Goal: Contribute content

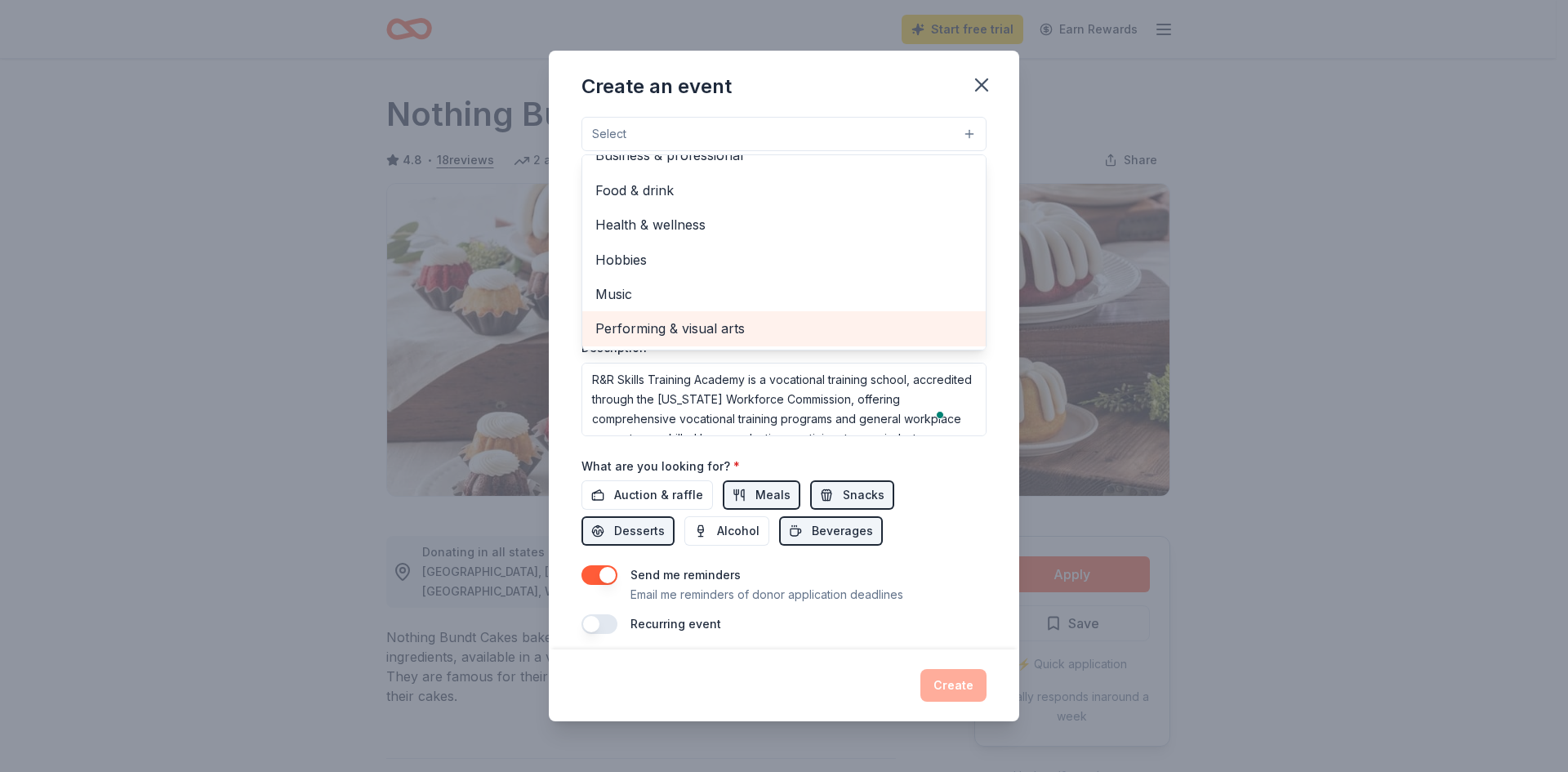
scroll to position [247, 0]
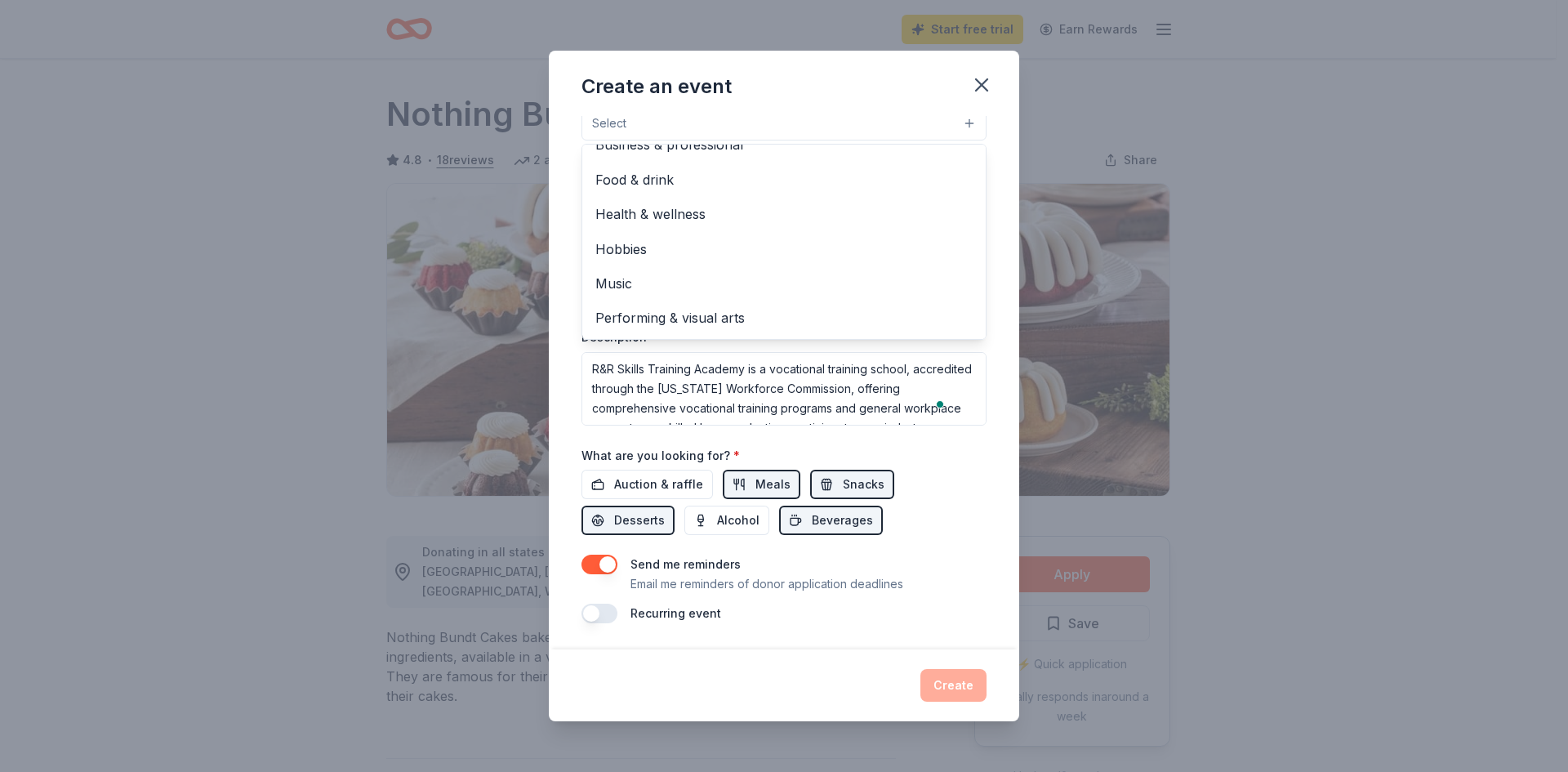
click at [671, 617] on div "Event name * R&R Skills Training Academy 28 /100 Event website Attendance * Dat…" at bounding box center [784, 246] width 405 height 754
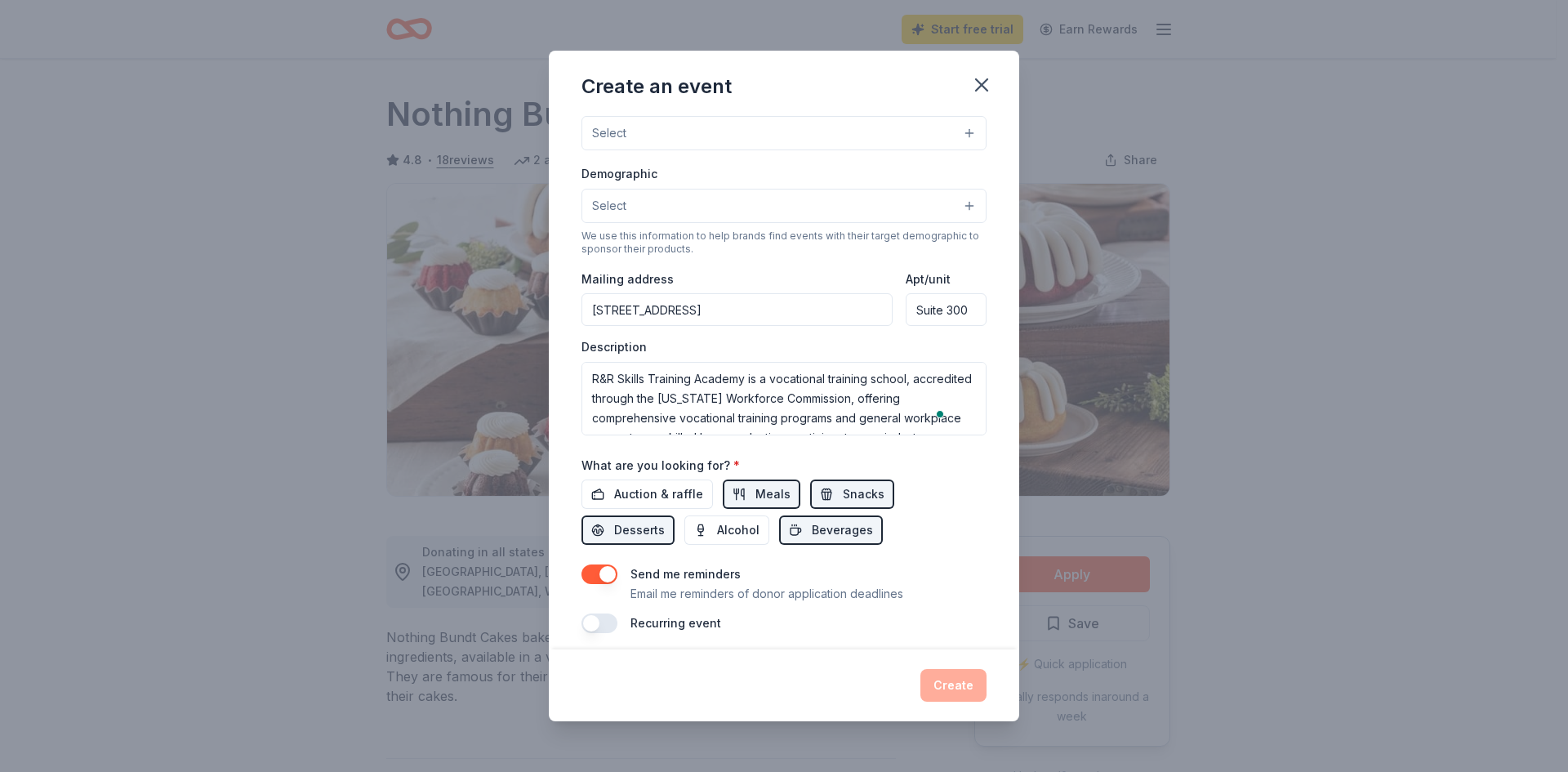
click at [674, 625] on label "Recurring event" at bounding box center [676, 622] width 91 height 14
click at [652, 206] on button "Select" at bounding box center [784, 205] width 405 height 34
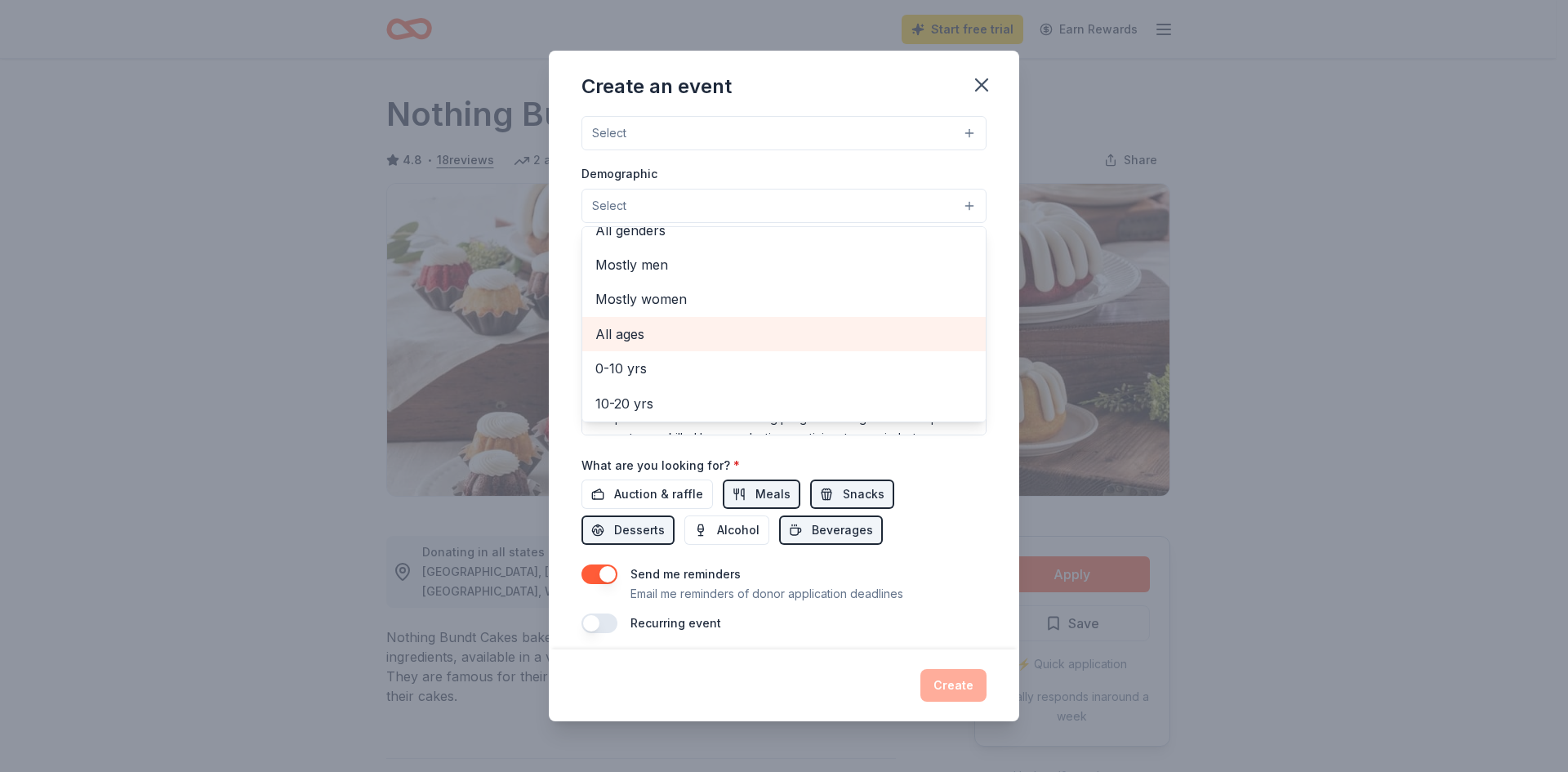
click at [628, 333] on span "All ages" at bounding box center [784, 334] width 377 height 22
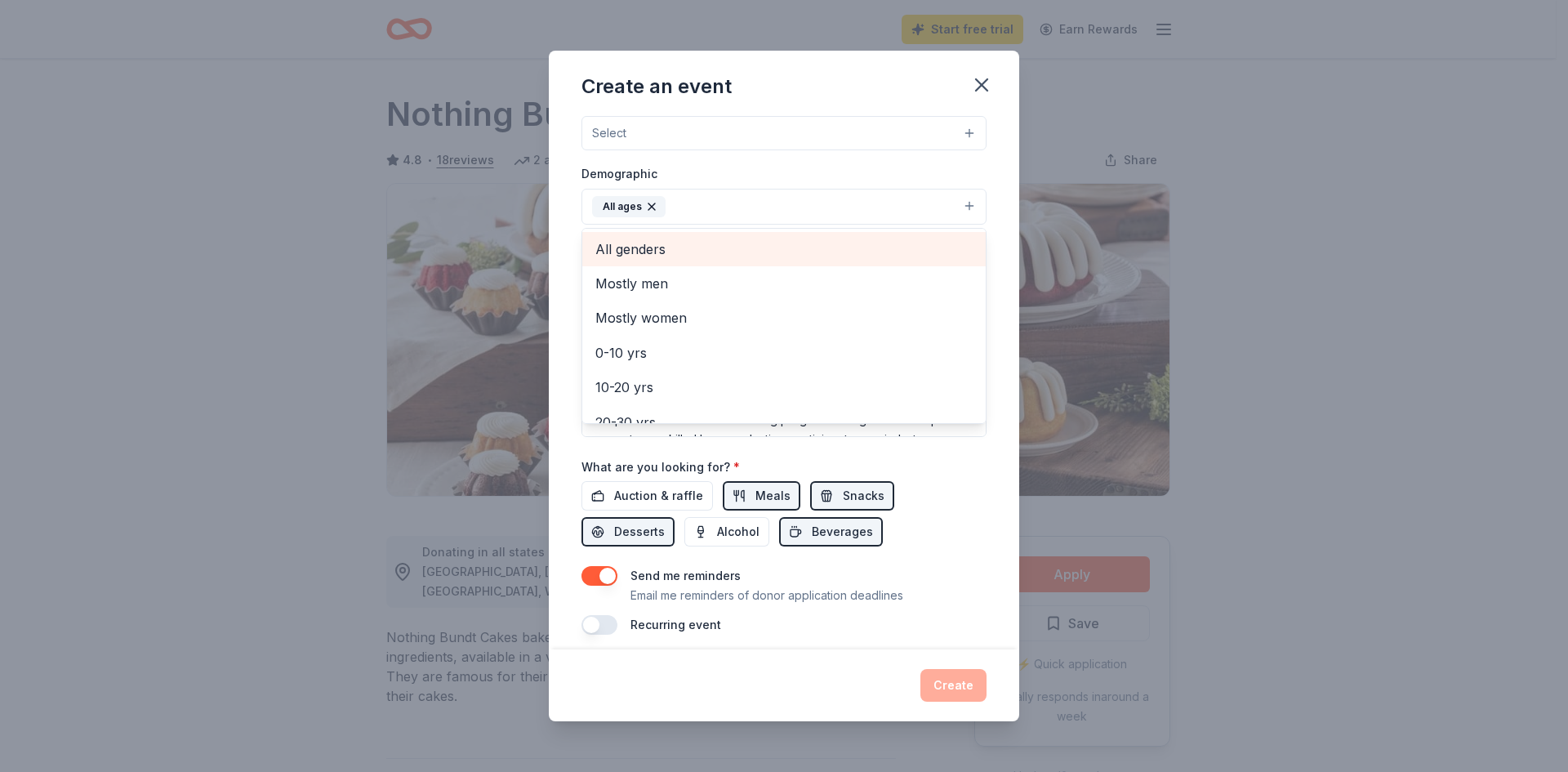
click at [652, 247] on span "All genders" at bounding box center [784, 249] width 377 height 22
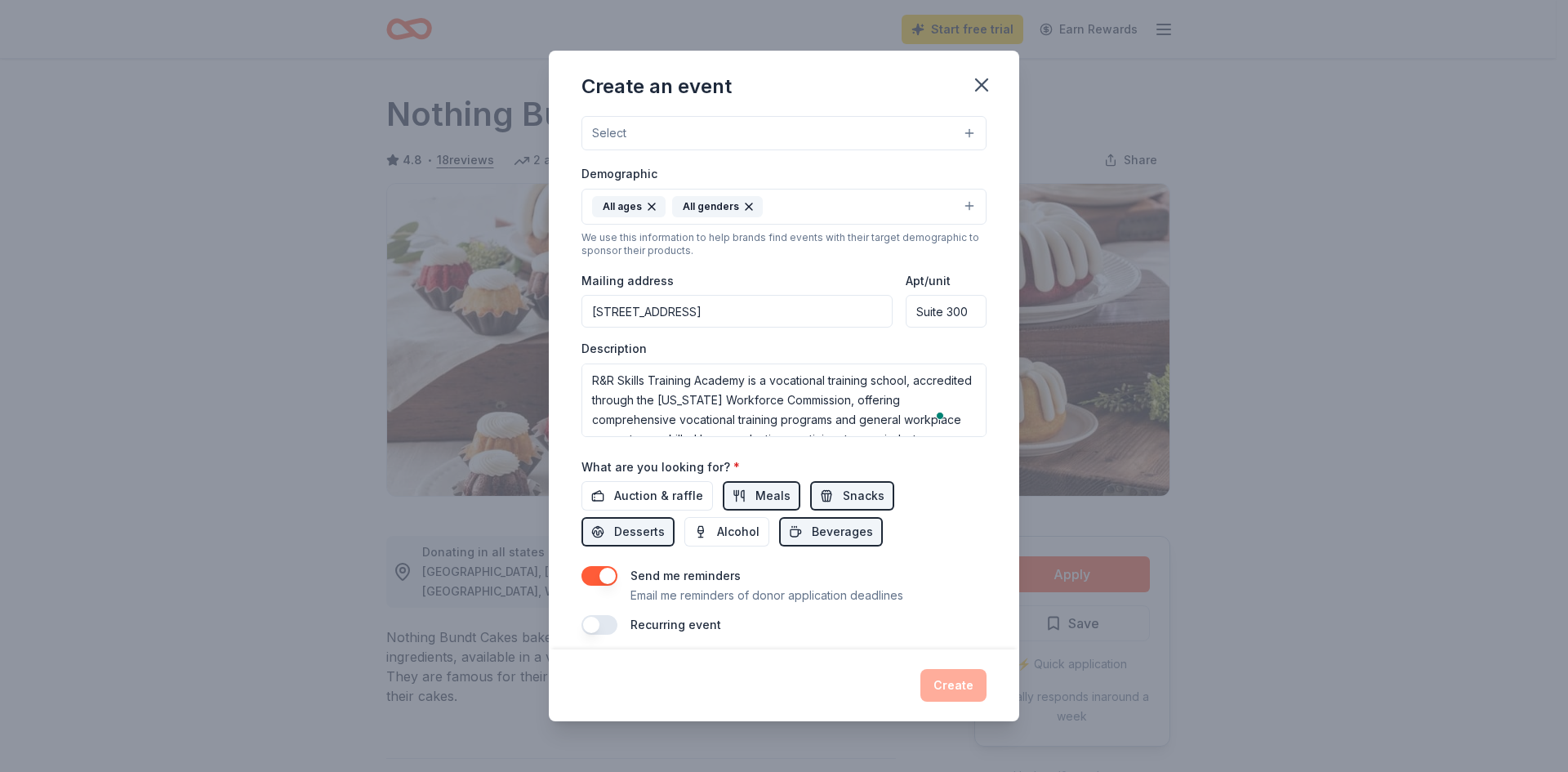
click at [652, 208] on icon "button" at bounding box center [652, 206] width 7 height 7
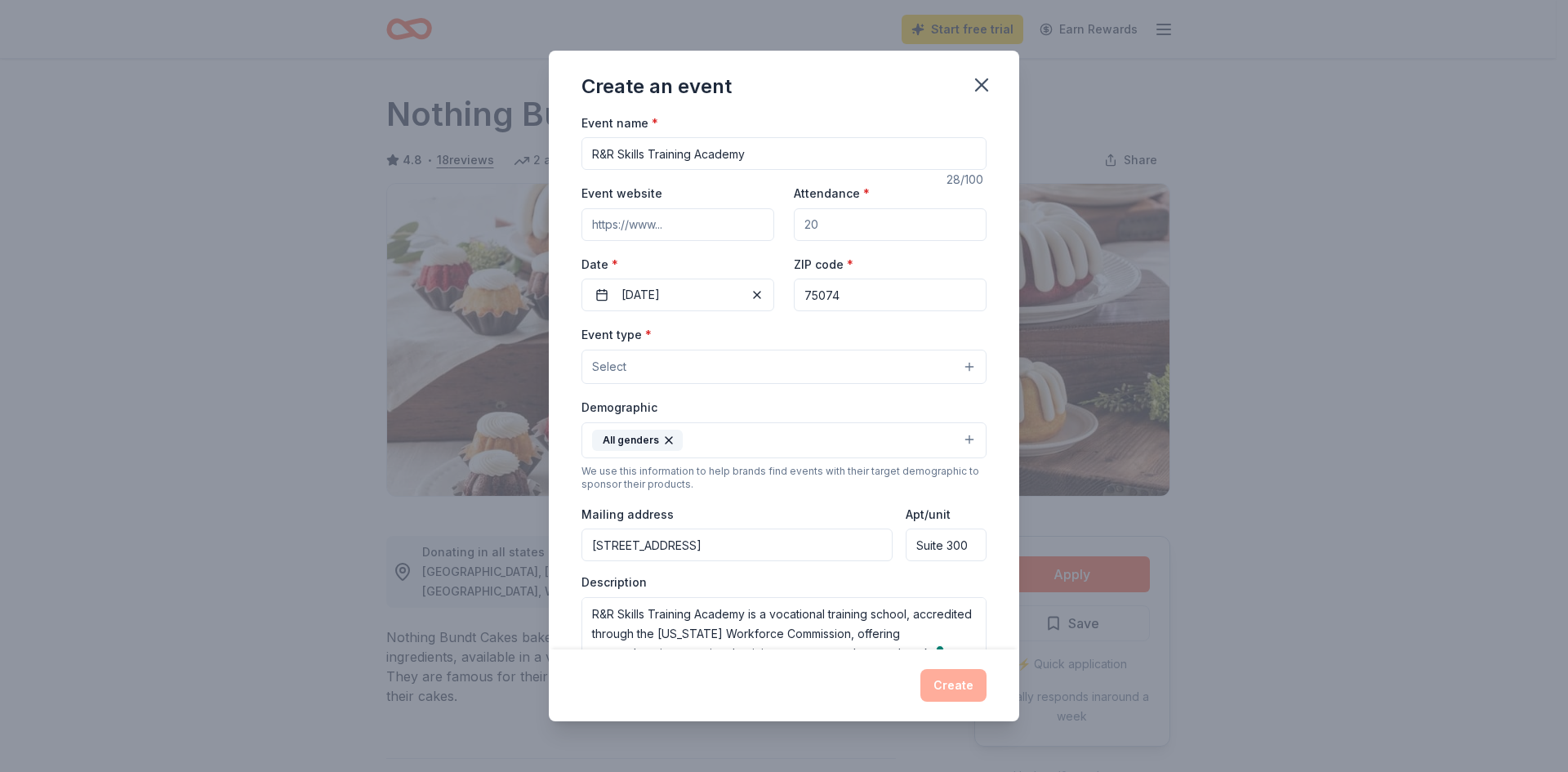
click at [625, 363] on span "Select" at bounding box center [609, 367] width 34 height 20
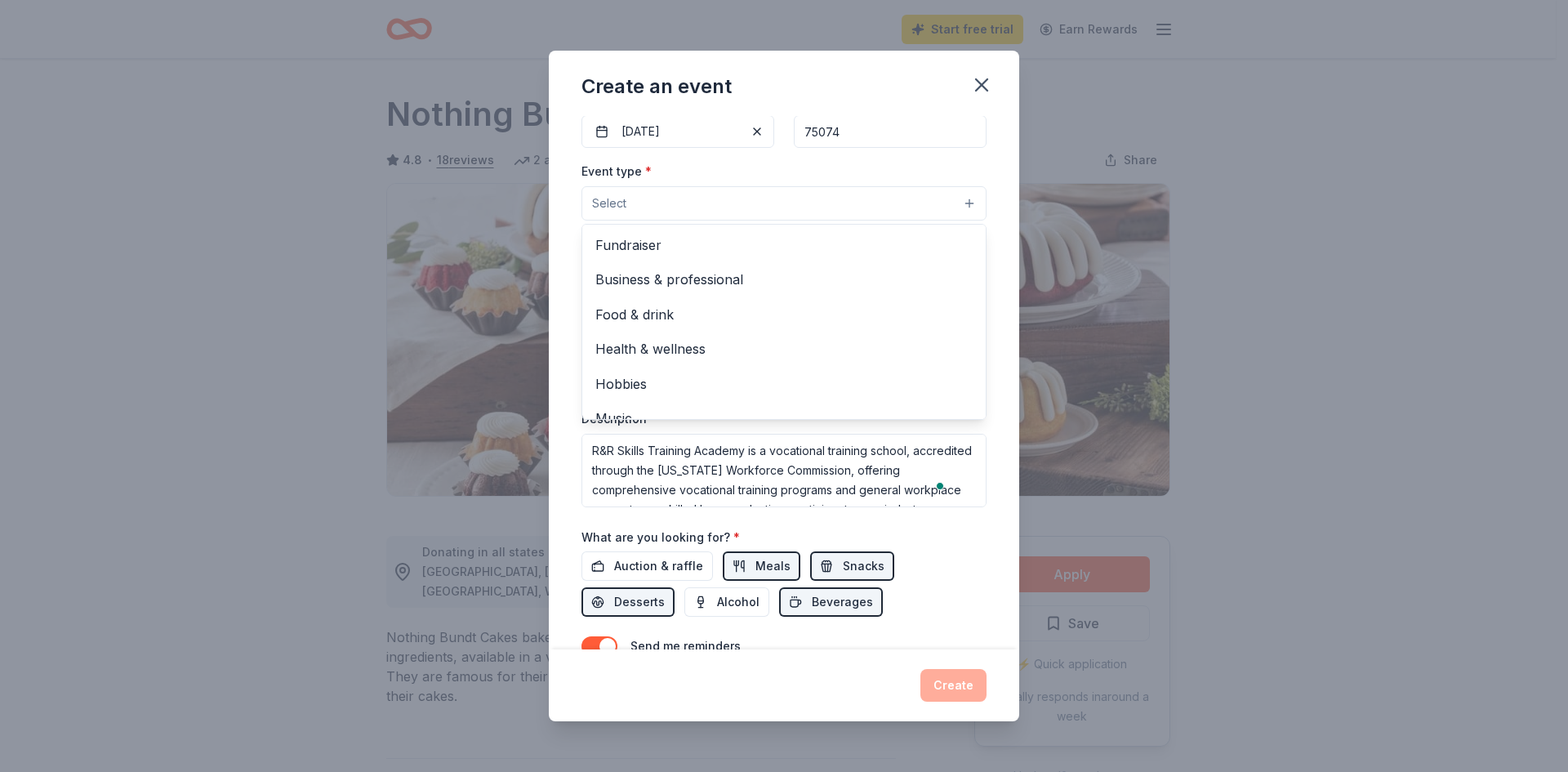
click at [666, 204] on button "Select" at bounding box center [784, 203] width 405 height 34
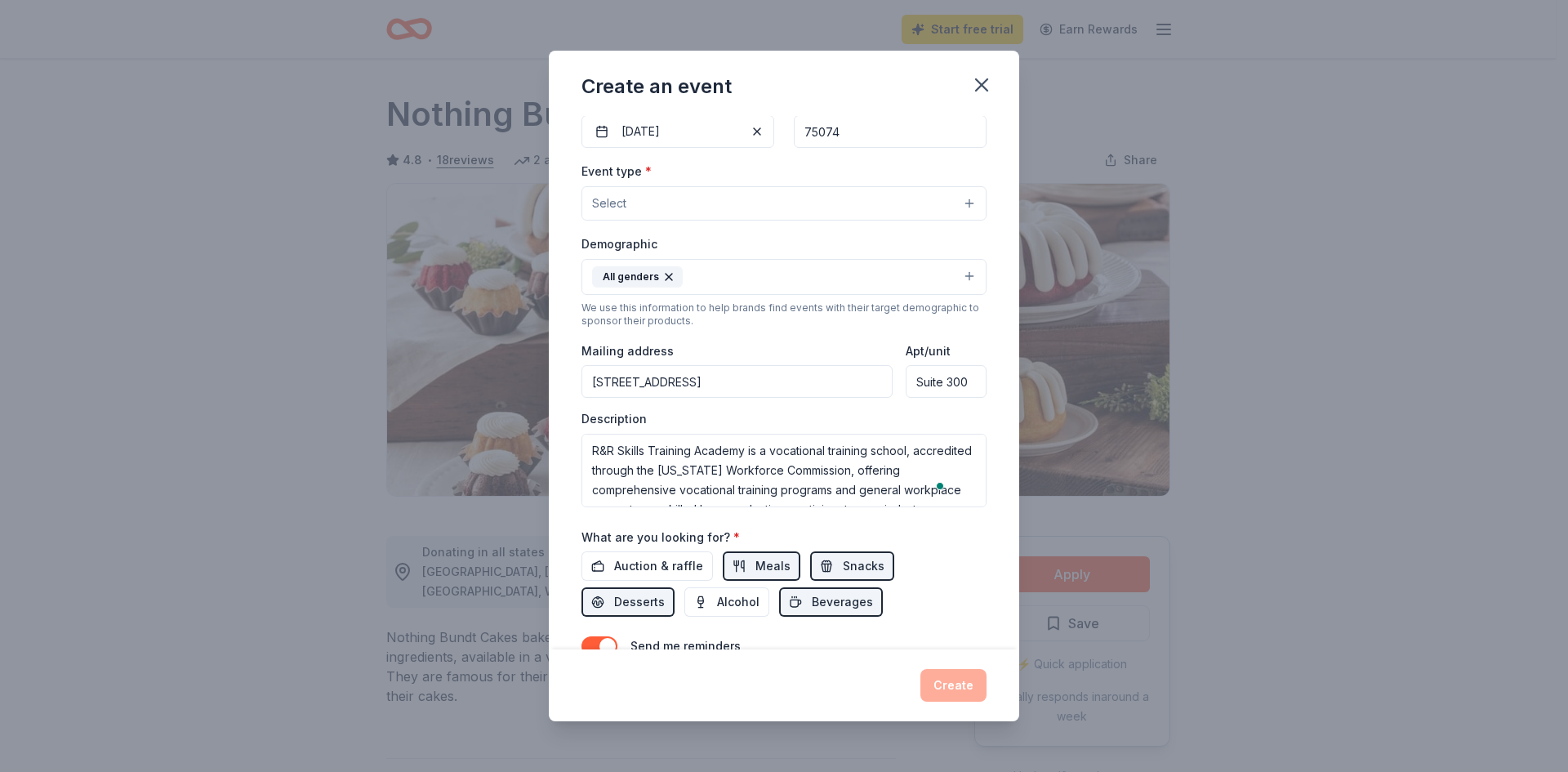
click at [626, 194] on button "Select" at bounding box center [784, 203] width 405 height 34
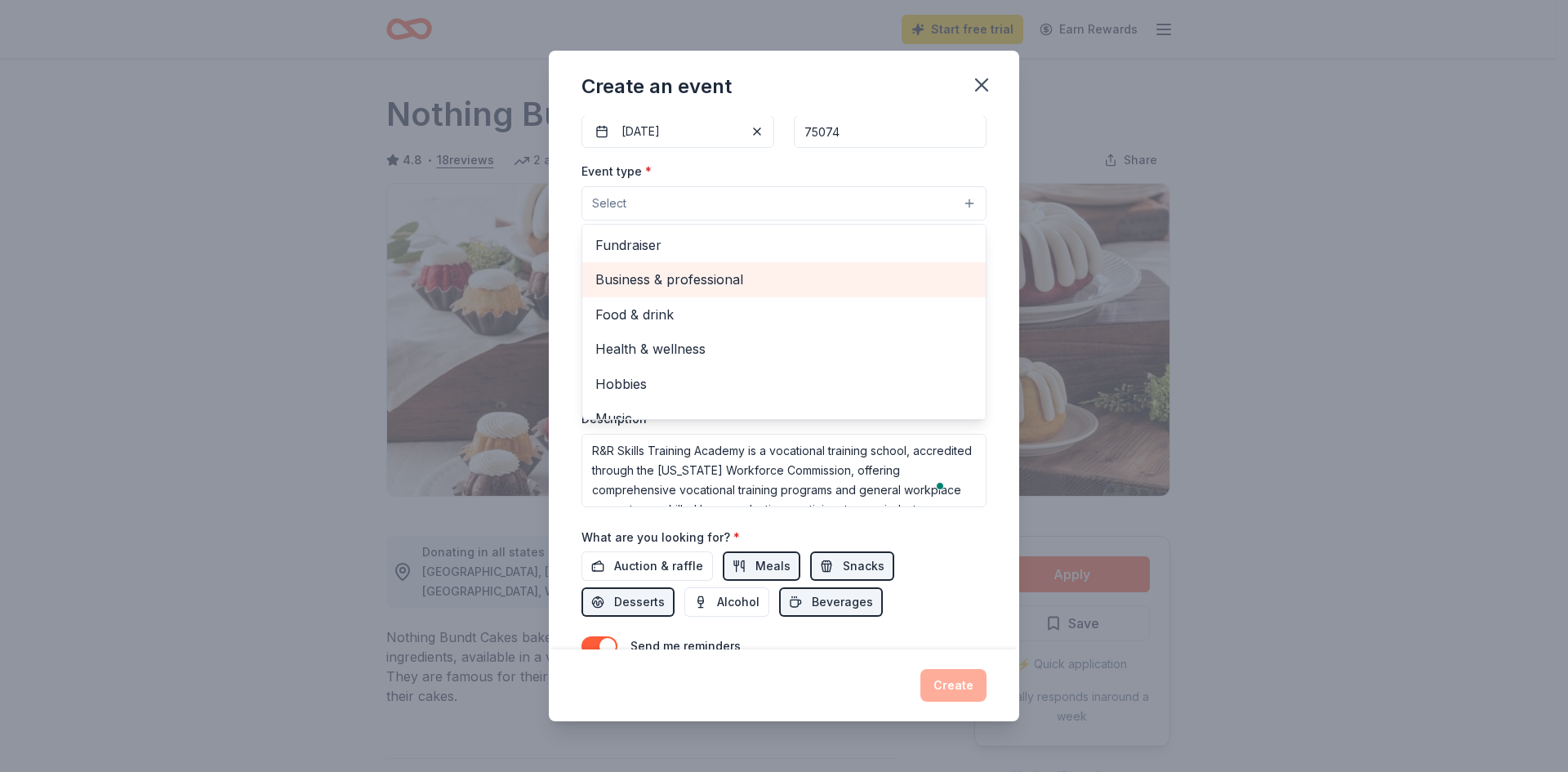
click at [650, 278] on span "Business & professional" at bounding box center [784, 279] width 377 height 22
click at [662, 278] on span "Food & drink" at bounding box center [784, 281] width 377 height 22
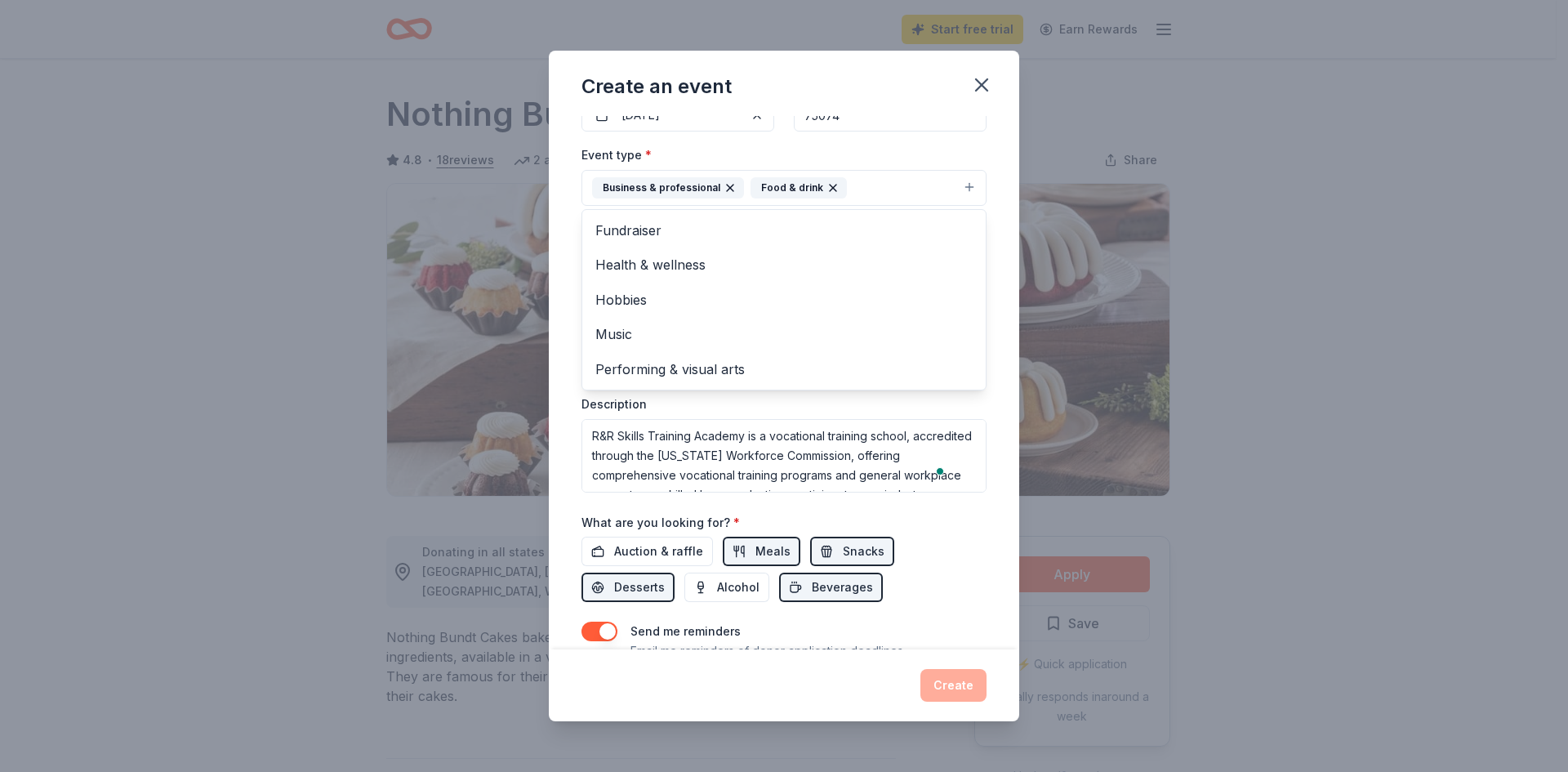
scroll to position [150, 0]
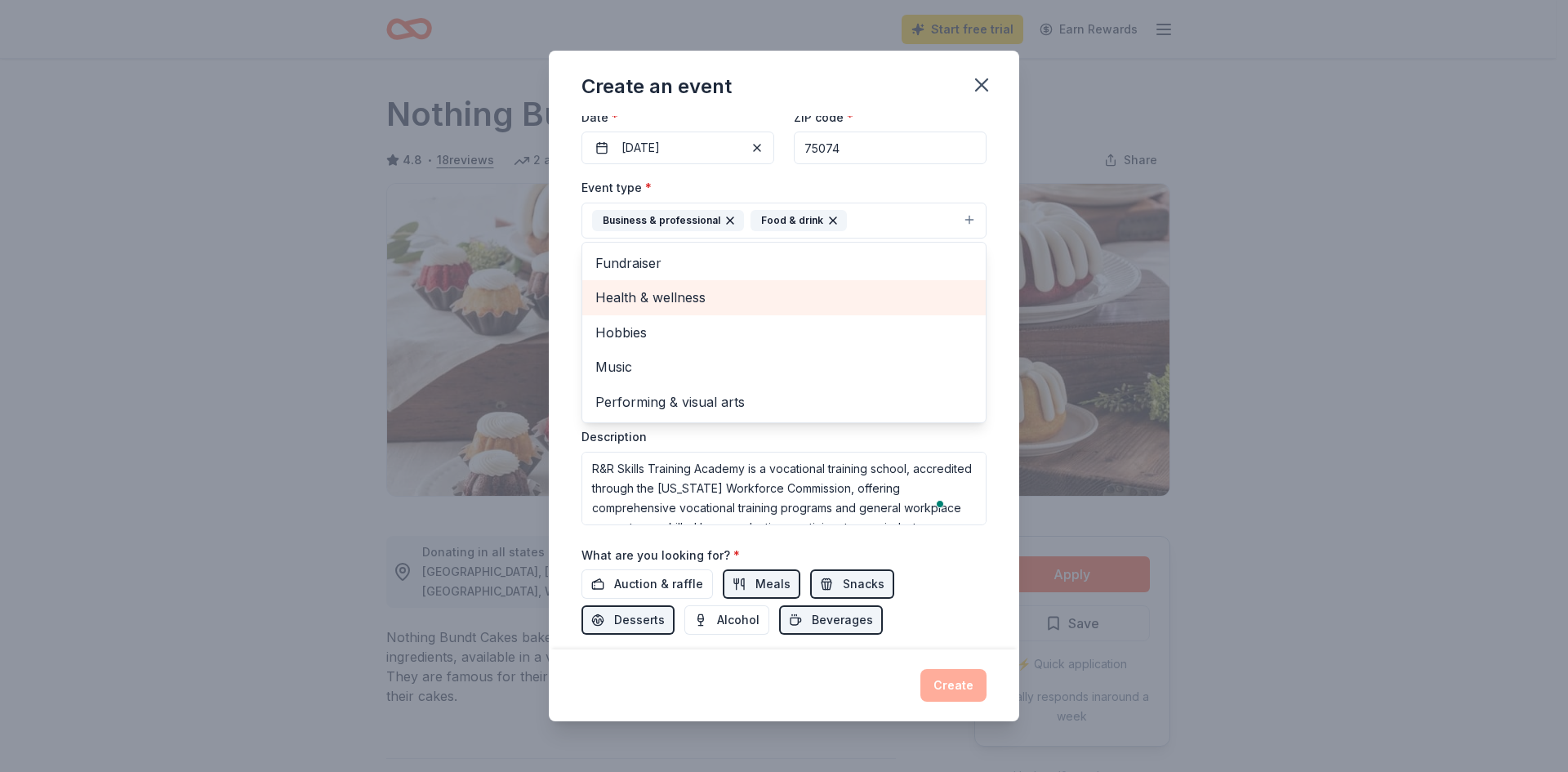
drag, startPoint x: 725, startPoint y: 289, endPoint x: 728, endPoint y: 314, distance: 25.2
click at [728, 314] on div "Fundraiser Health & wellness Hobbies Music Performing & visual arts" at bounding box center [784, 332] width 405 height 181
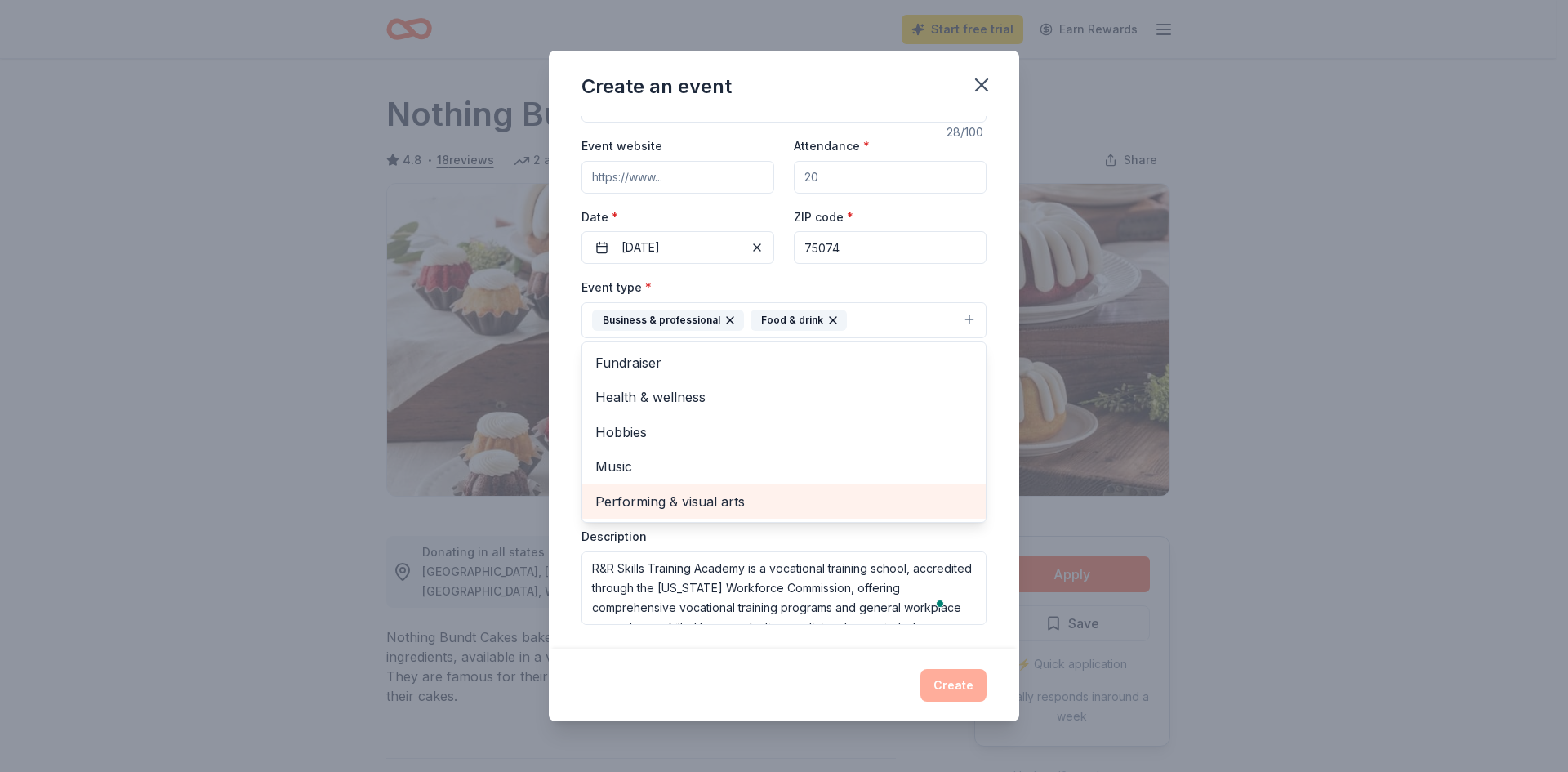
scroll to position [5, 0]
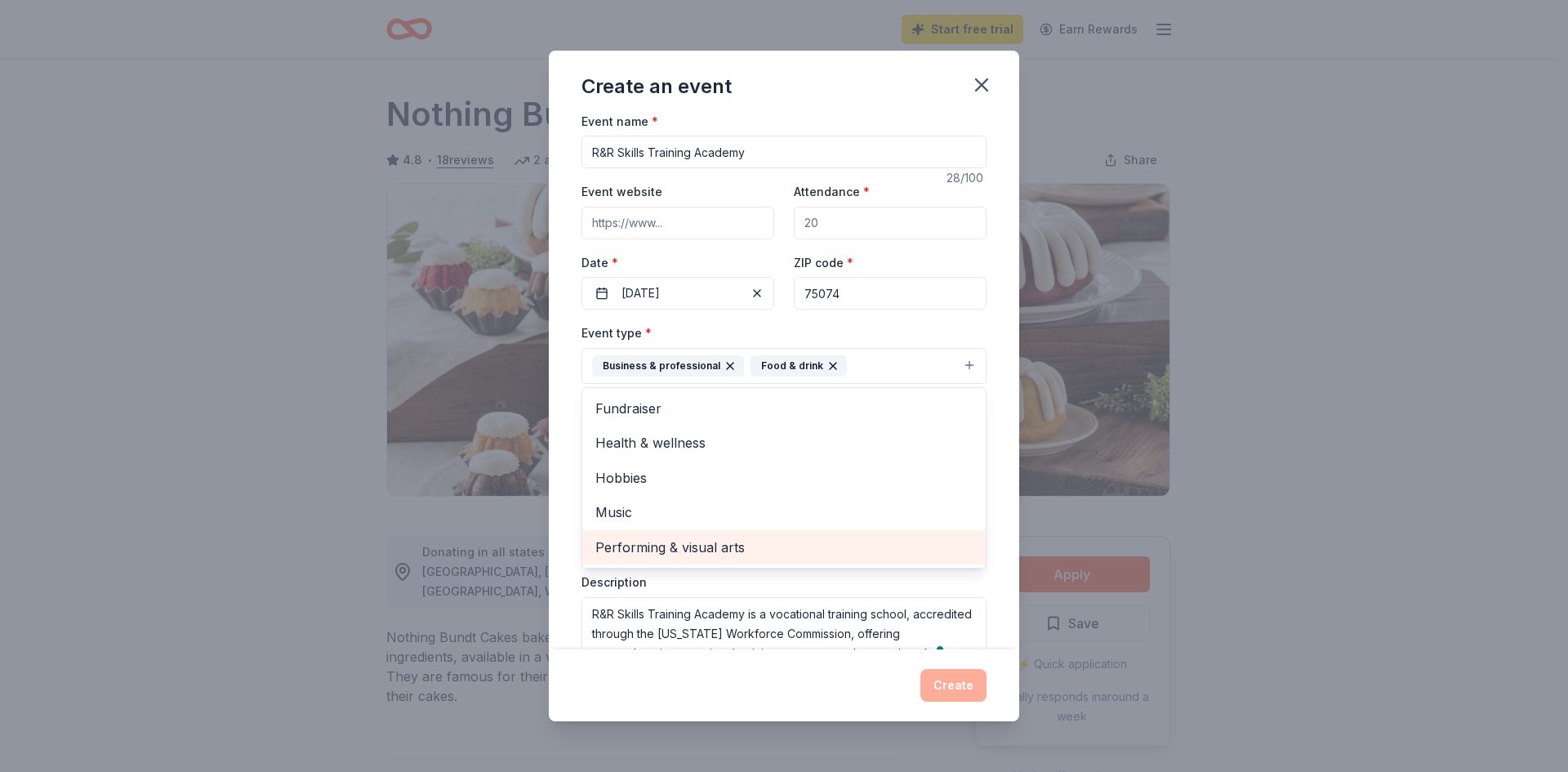
click at [595, 293] on div "Event name * R&R Skills Training Academy 28 /100 Event website Attendance * Dat…" at bounding box center [784, 490] width 405 height 758
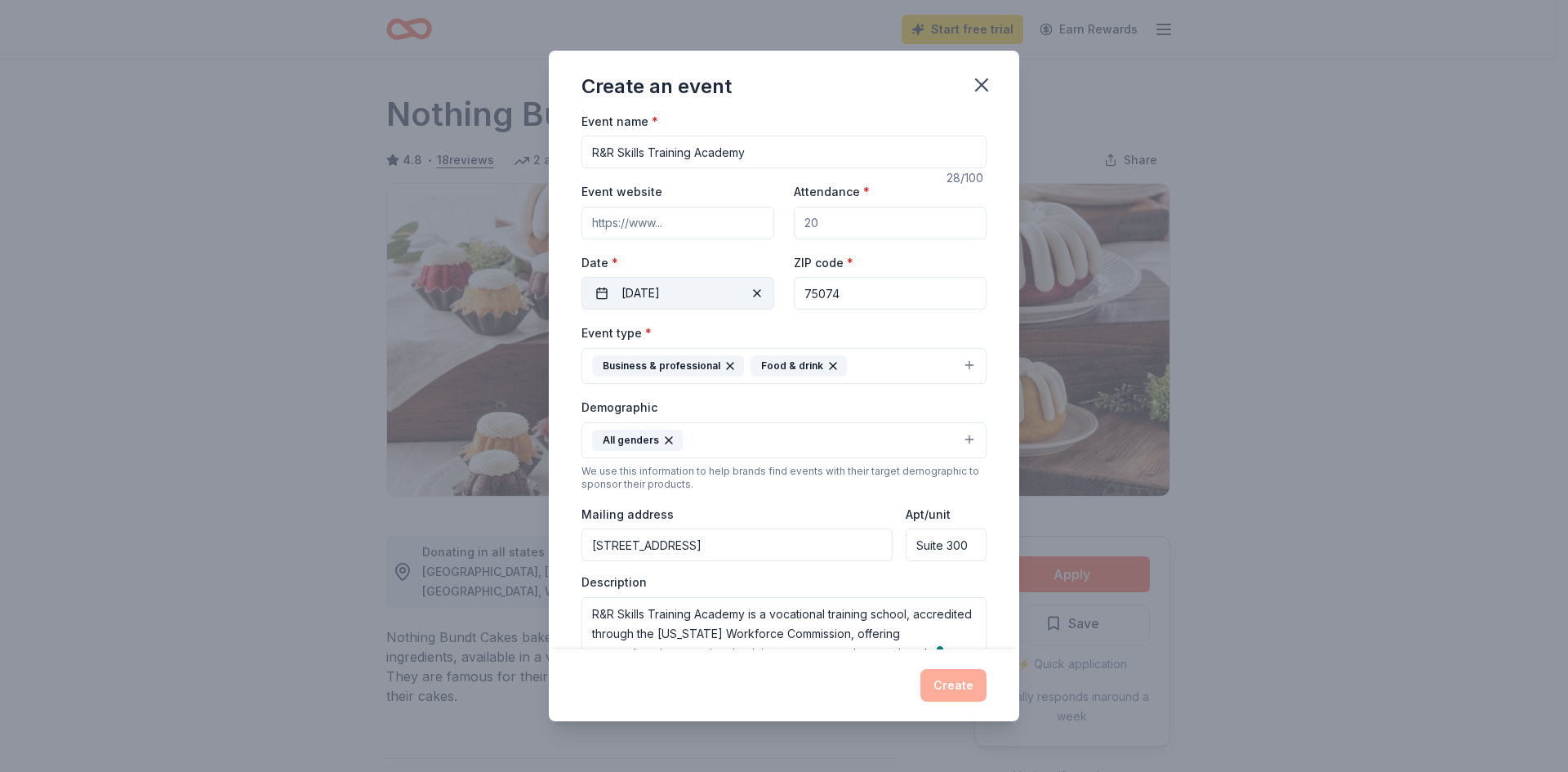
click at [604, 289] on button "[DATE]" at bounding box center [678, 293] width 192 height 33
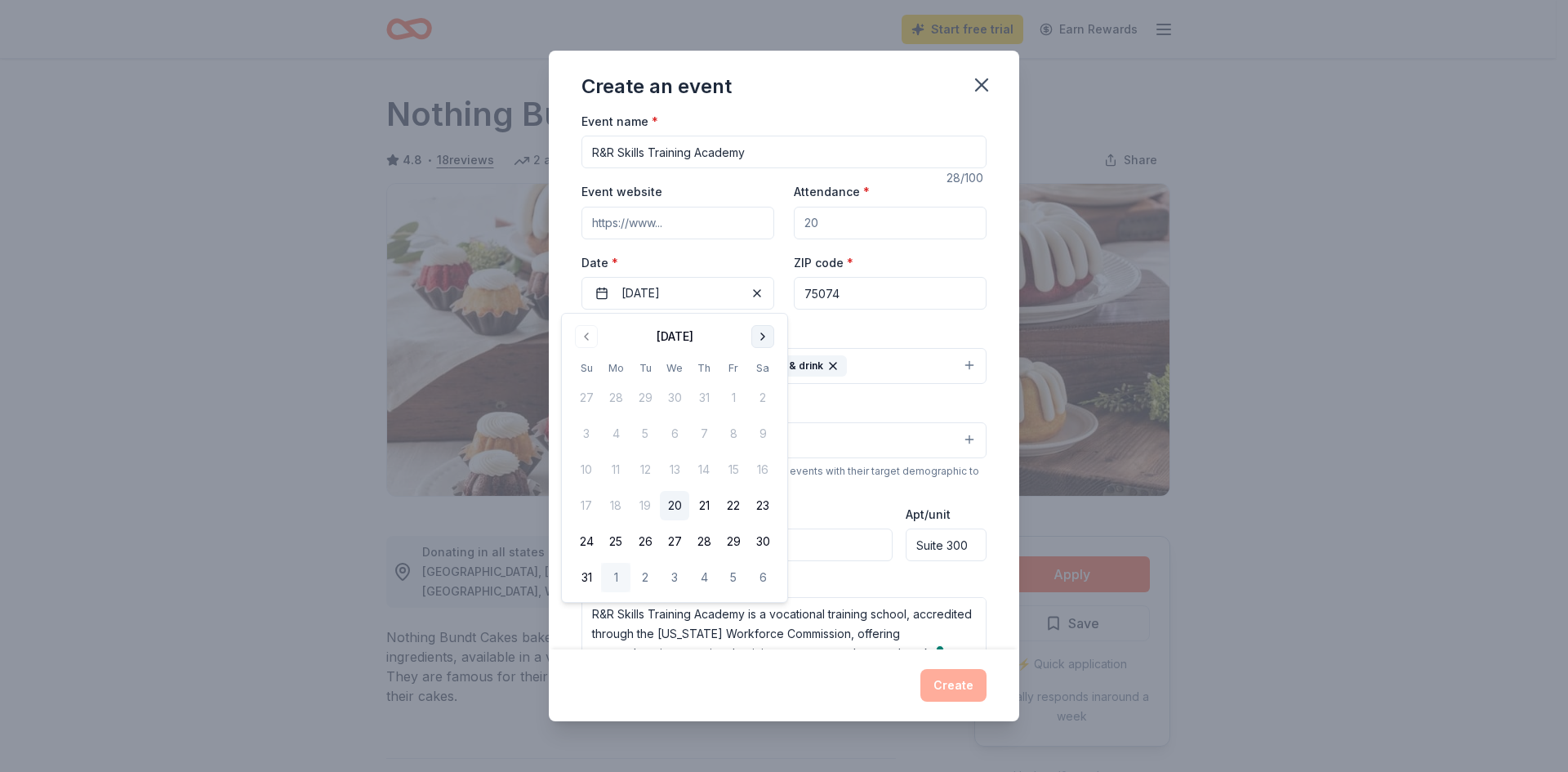
click at [760, 335] on button "Go to next month" at bounding box center [763, 337] width 23 height 23
click at [614, 500] on button "22" at bounding box center [616, 505] width 29 height 29
click at [879, 433] on button "All genders" at bounding box center [784, 440] width 405 height 36
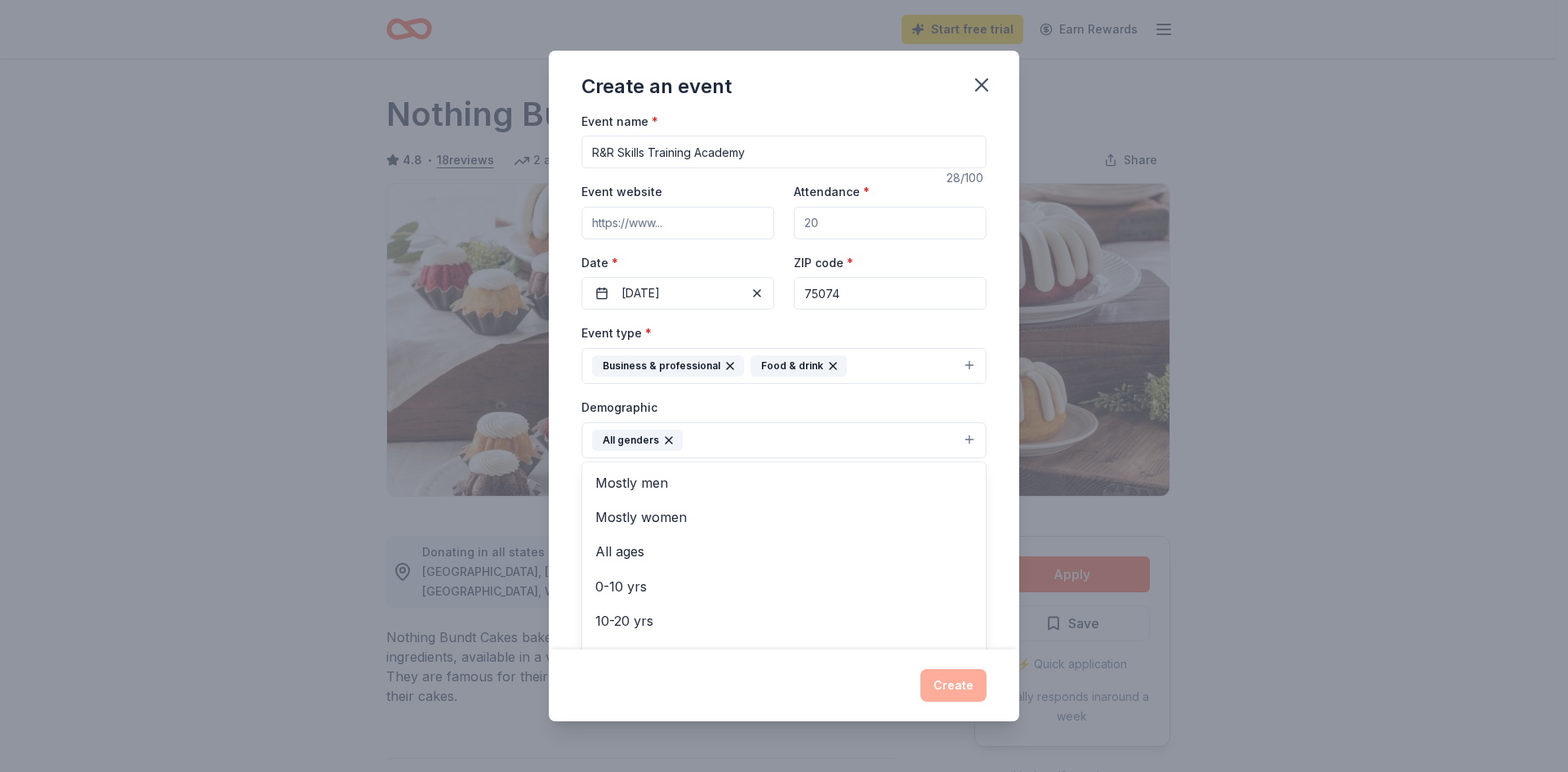
click at [804, 225] on div "Event name * R&R Skills Training Academy 28 /100 Event website Attendance * Dat…" at bounding box center [784, 490] width 405 height 758
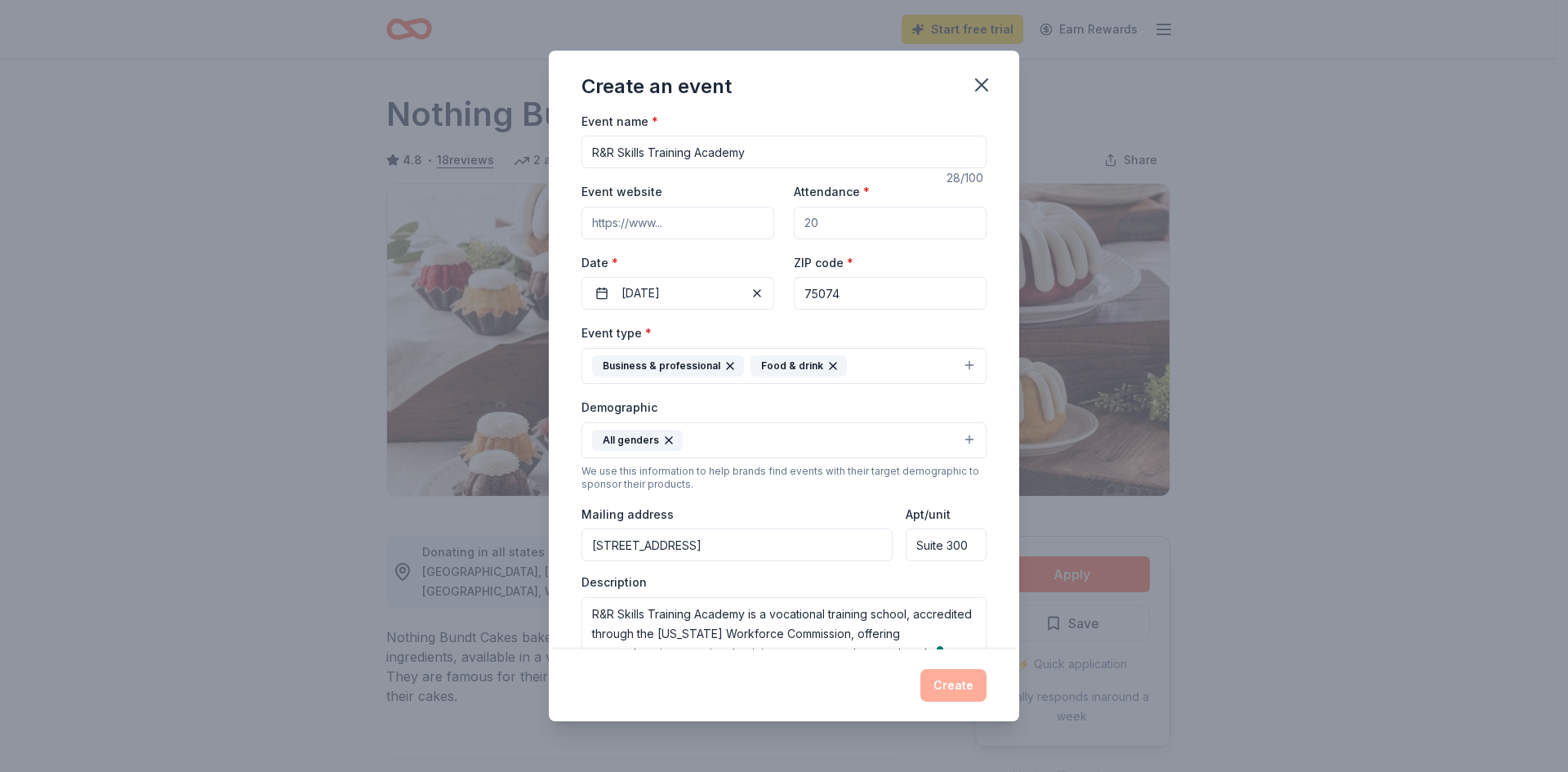
click at [804, 225] on input "Attendance *" at bounding box center [890, 222] width 192 height 33
drag, startPoint x: 814, startPoint y: 228, endPoint x: 784, endPoint y: 235, distance: 30.8
click at [784, 235] on div "Event website Attendance * Date * [DATE] ZIP code * 75074" at bounding box center [784, 245] width 405 height 128
type input "40"
click at [875, 266] on div "ZIP code * 75074" at bounding box center [890, 281] width 192 height 57
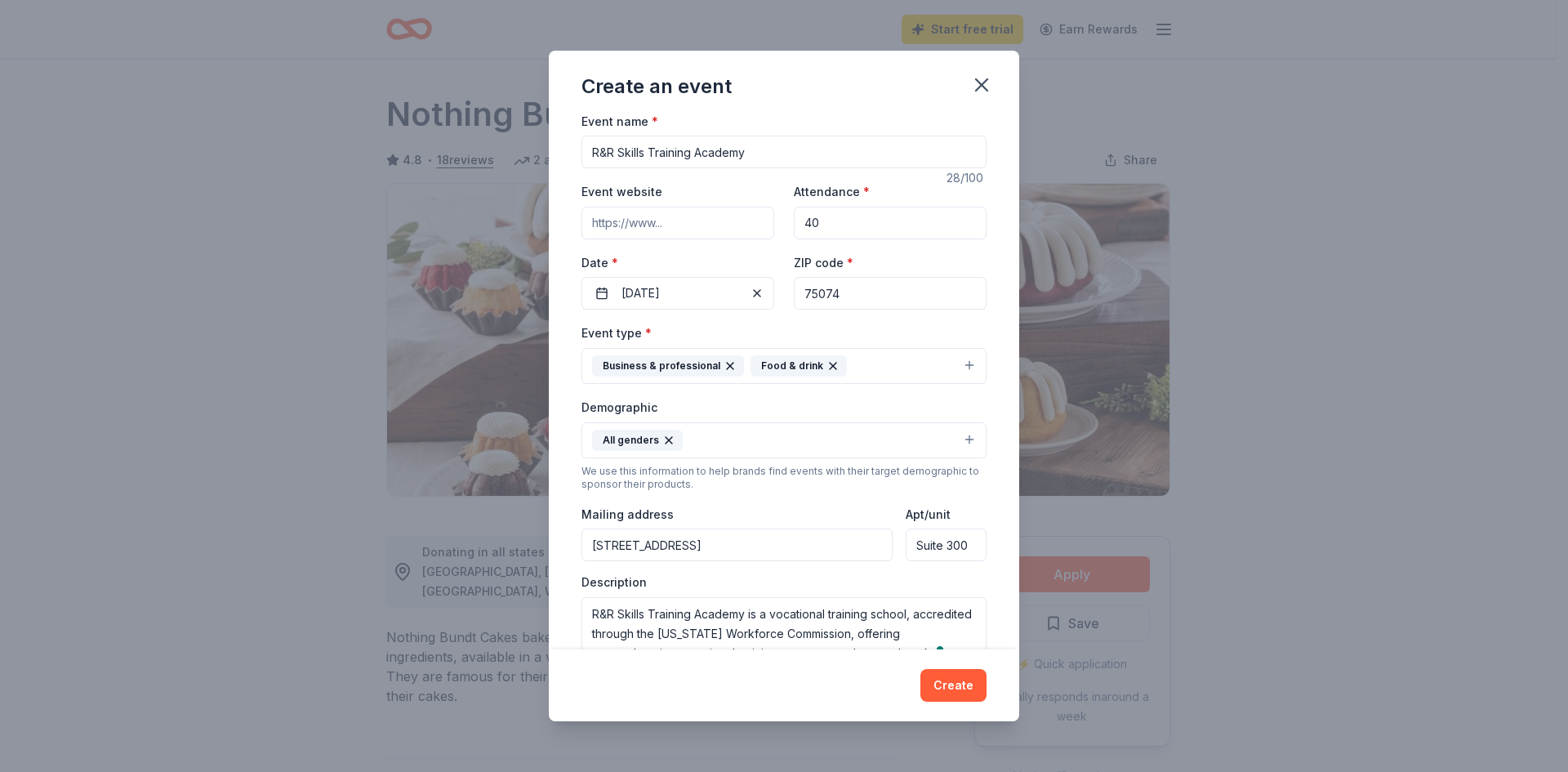
click at [634, 226] on input "Event website" at bounding box center [678, 222] width 192 height 33
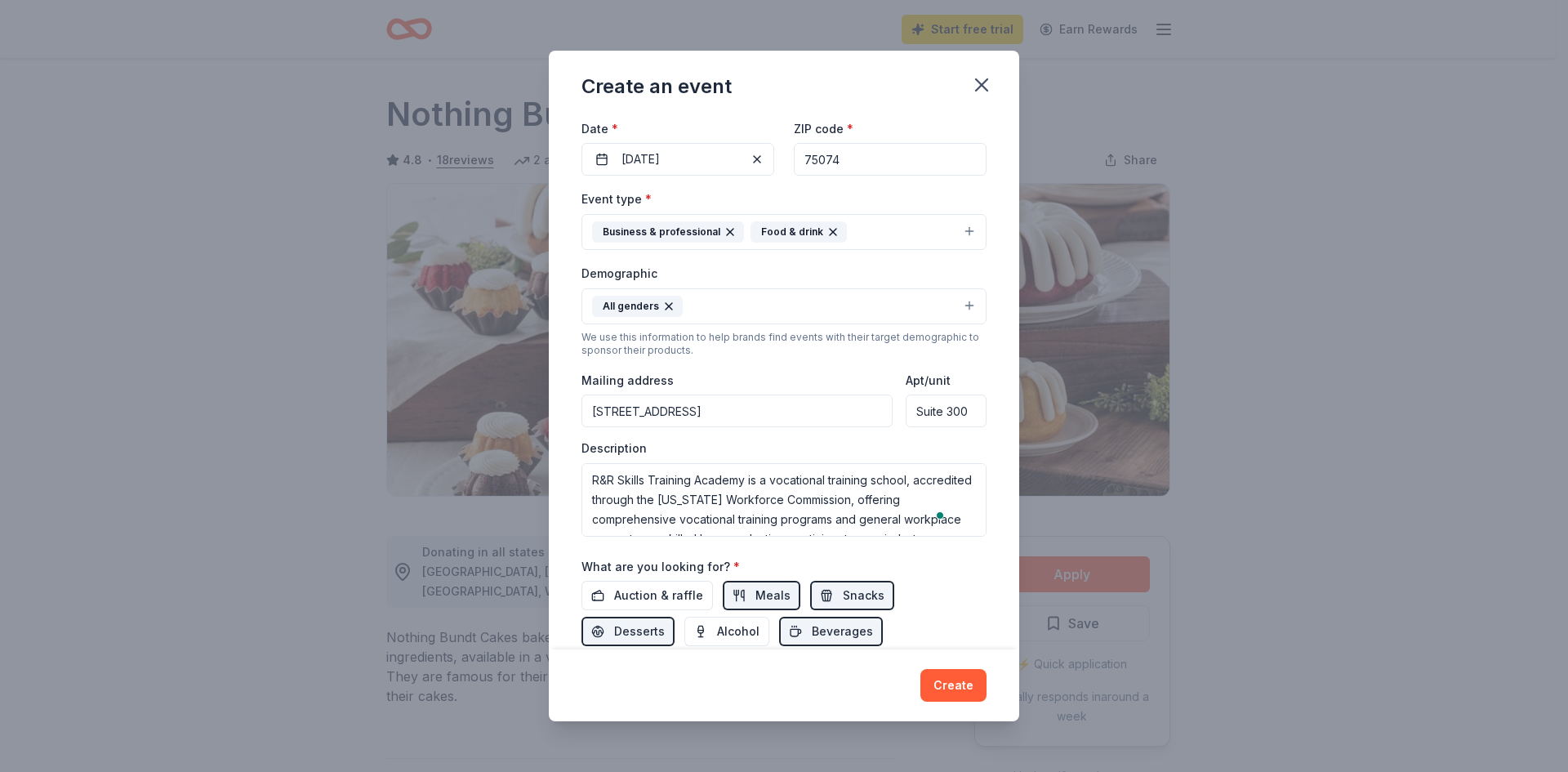
scroll to position [168, 0]
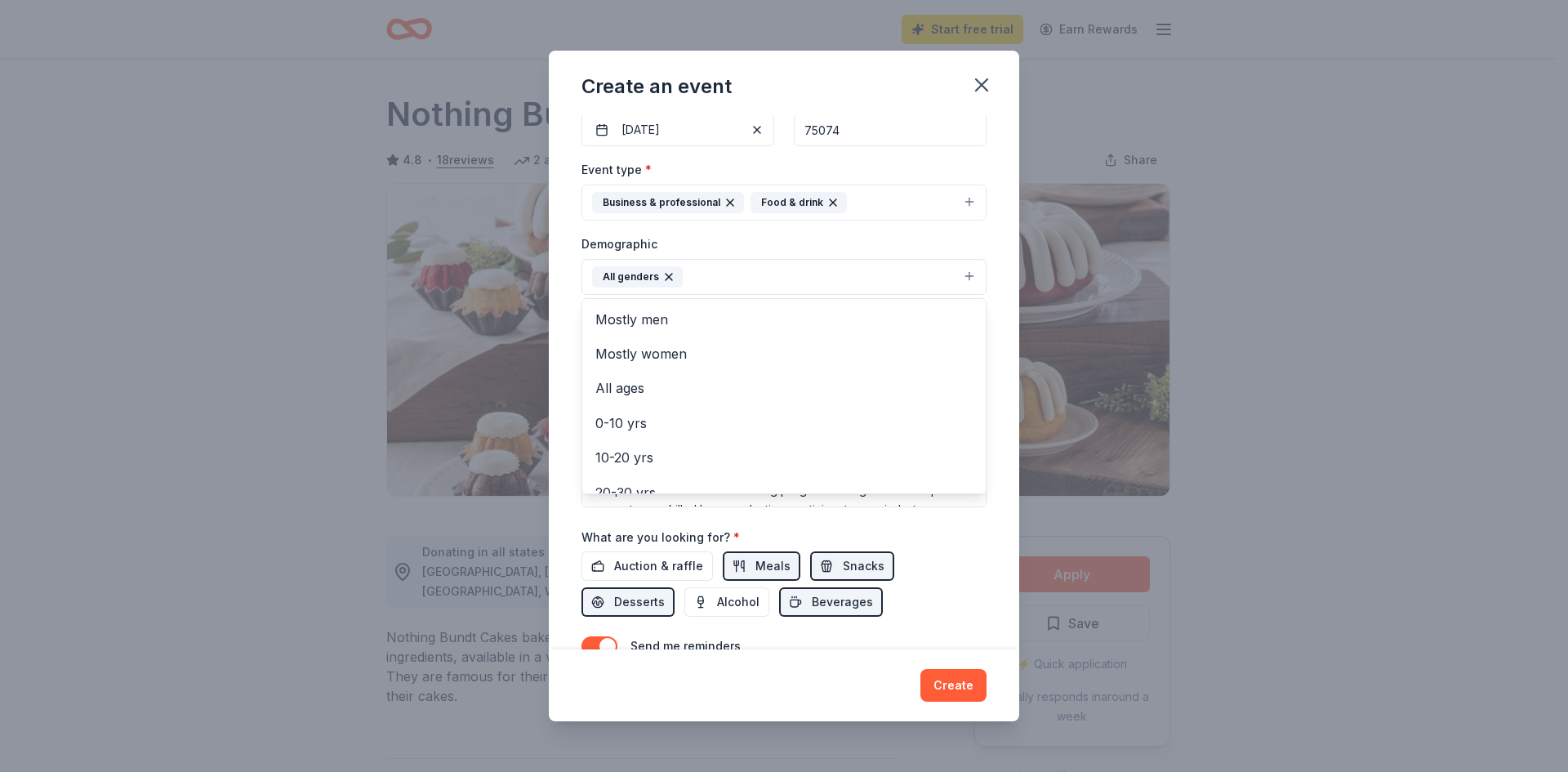
click at [816, 268] on button "All genders" at bounding box center [784, 277] width 405 height 36
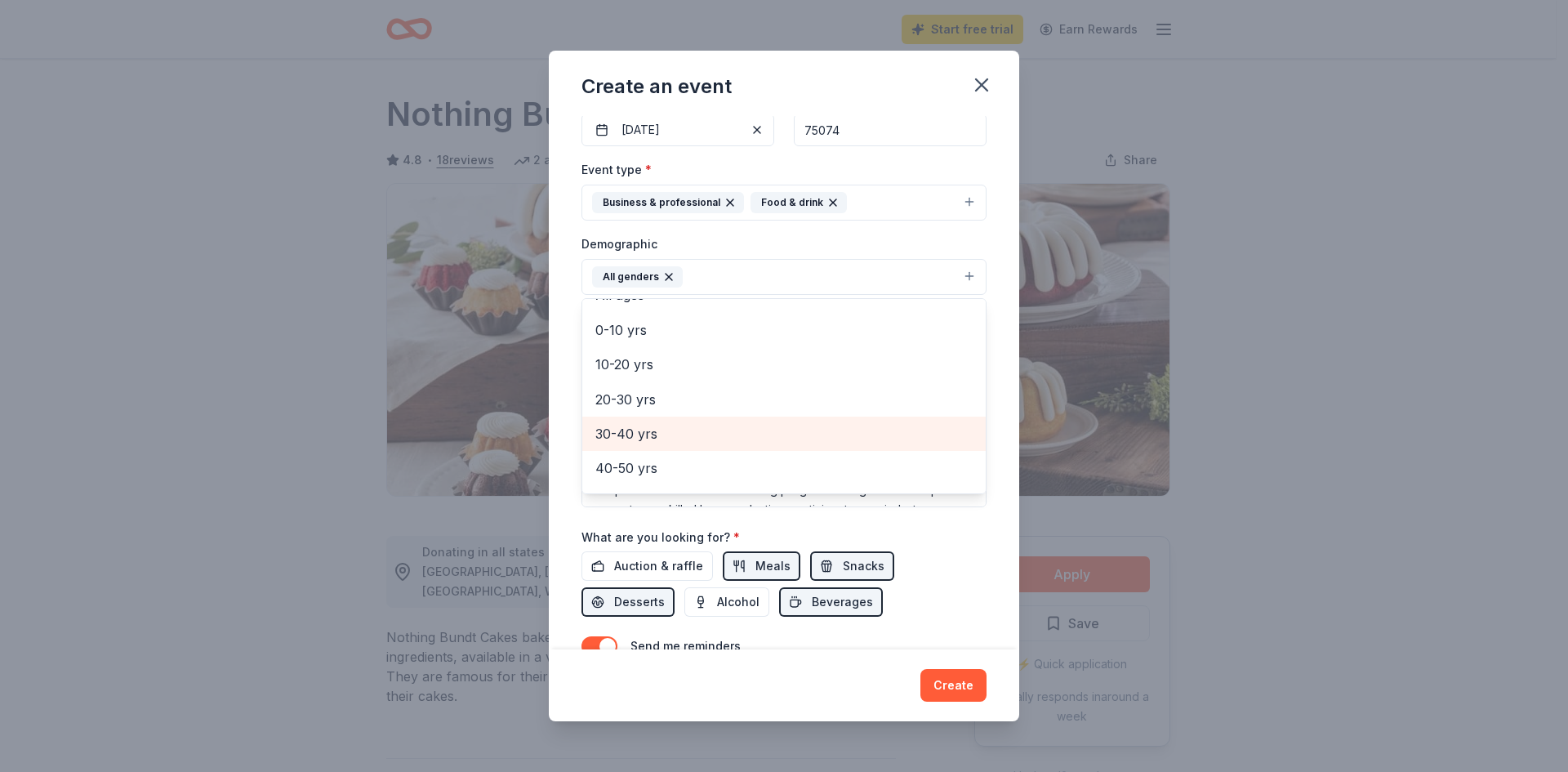
scroll to position [64, 0]
click at [635, 424] on span "20-30 yrs" at bounding box center [784, 428] width 377 height 22
click at [639, 425] on span "30-40 yrs" at bounding box center [784, 428] width 377 height 22
click at [641, 424] on span "40-50 yrs" at bounding box center [784, 428] width 377 height 22
click at [625, 438] on span "50-60 yrs" at bounding box center [784, 428] width 377 height 22
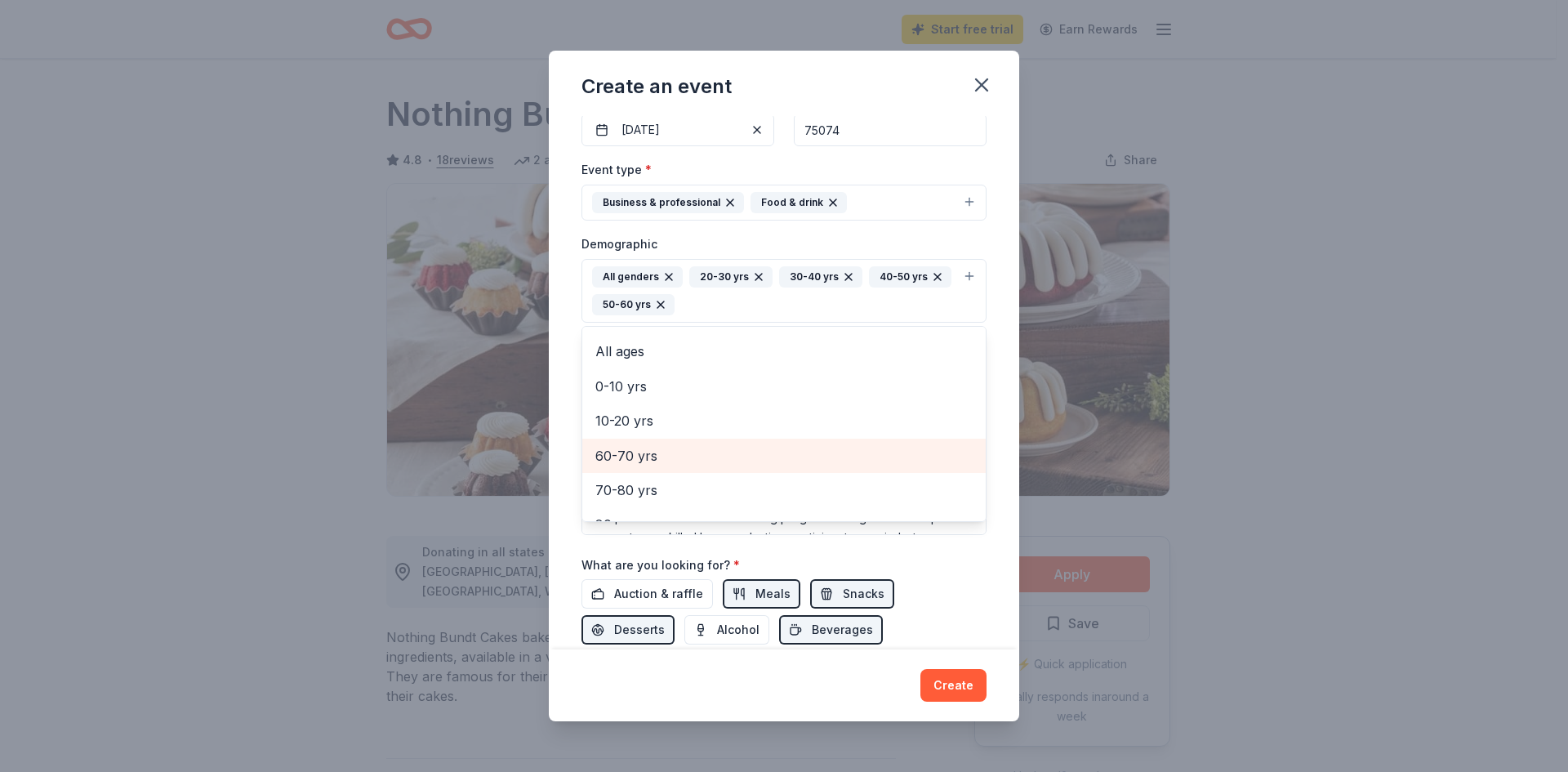
click at [625, 451] on span "60-70 yrs" at bounding box center [784, 455] width 377 height 22
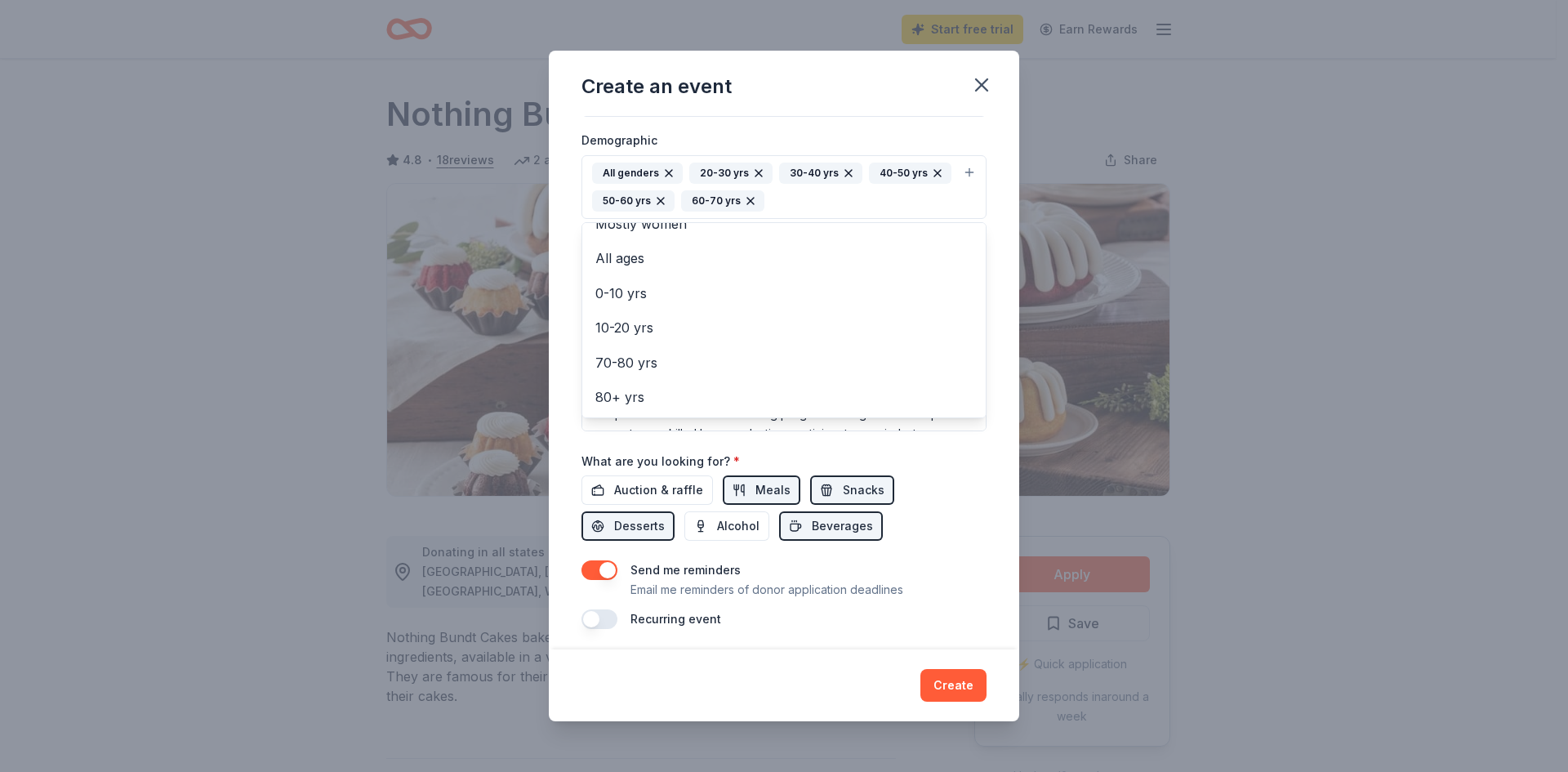
scroll to position [277, 0]
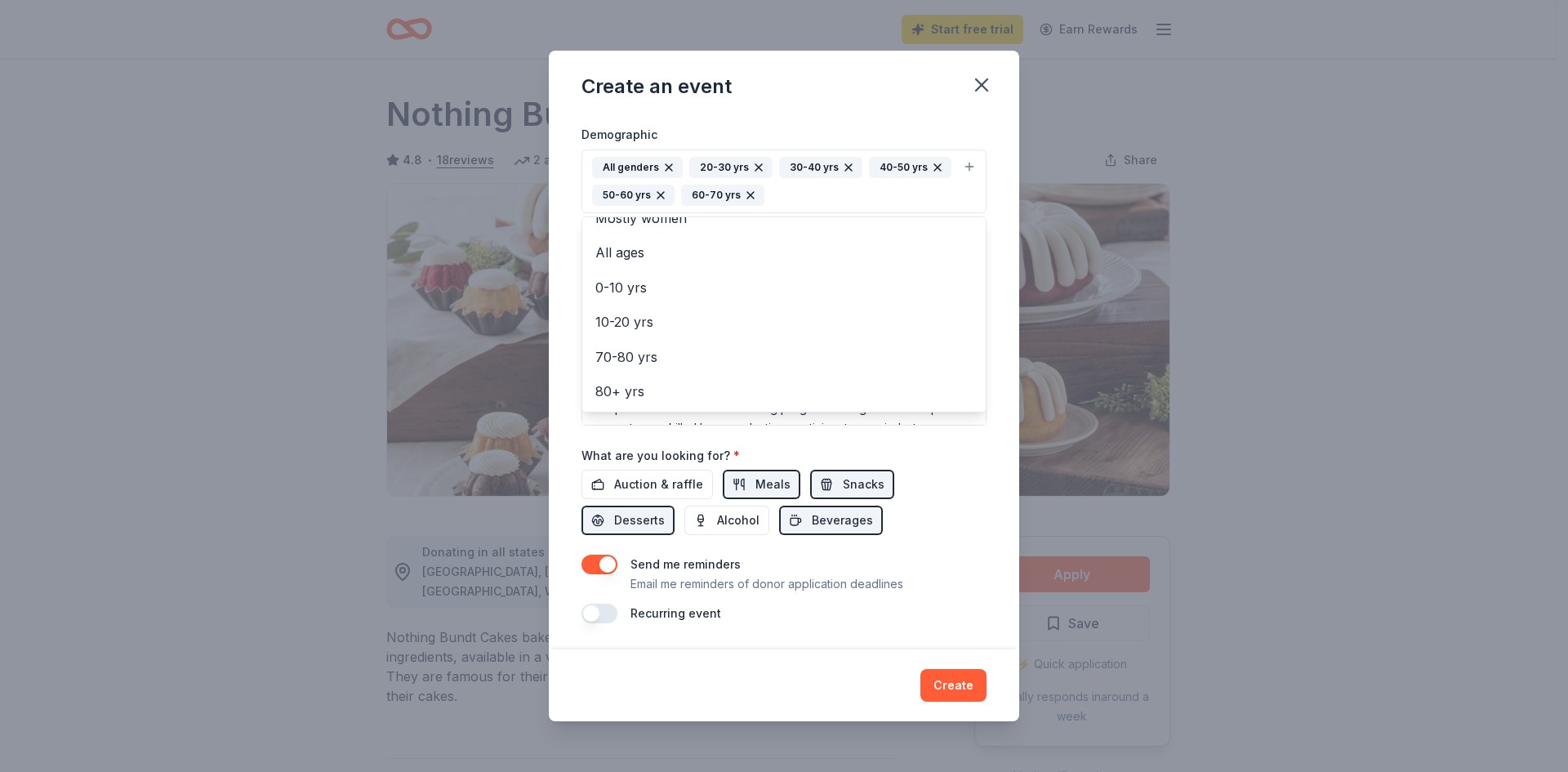
click at [949, 684] on div "Create an event Event name * R&R Skills Training Academy 28 /100 Event website …" at bounding box center [784, 386] width 470 height 671
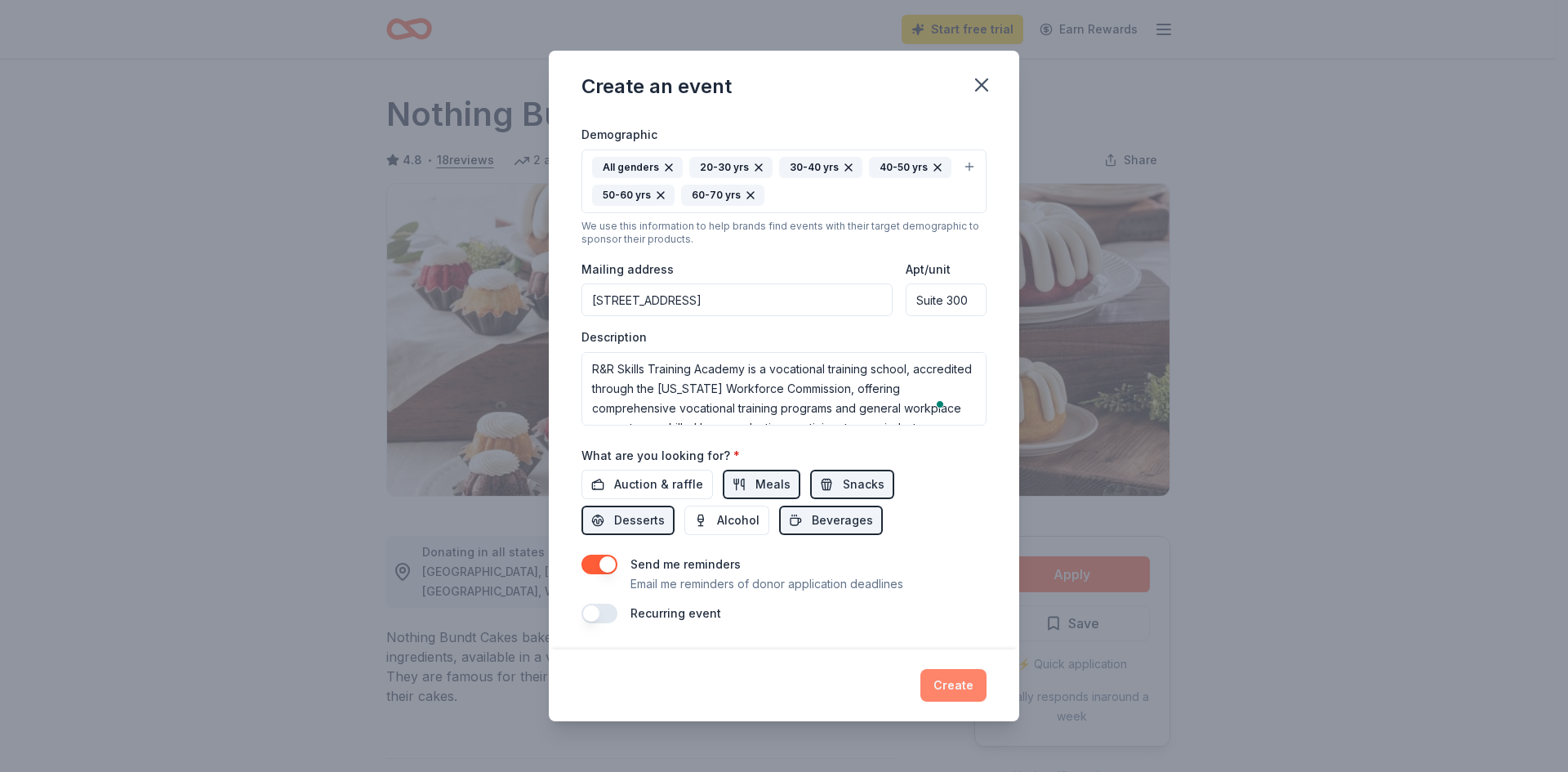
click at [941, 680] on button "Create" at bounding box center [953, 684] width 66 height 33
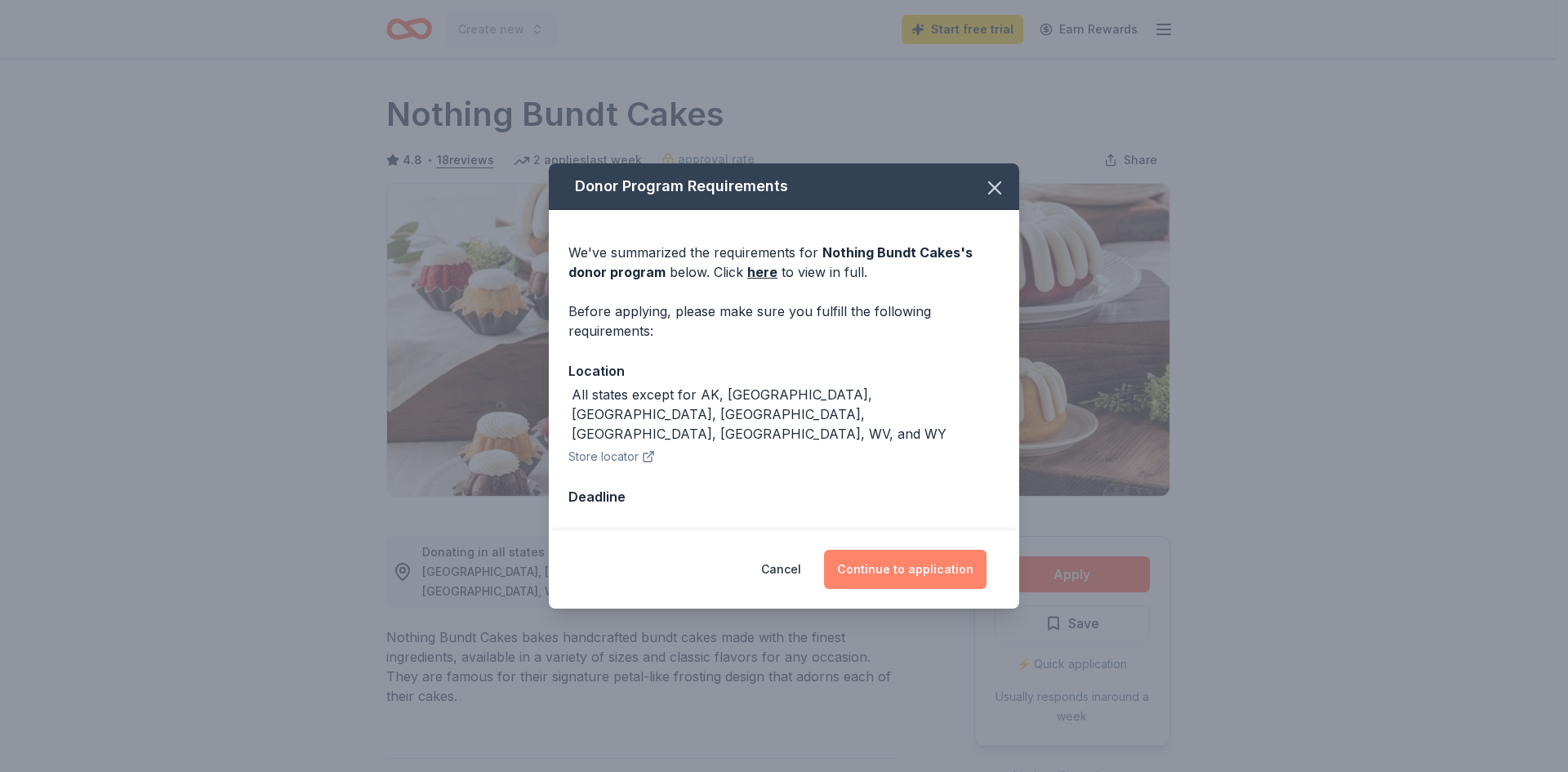
click at [882, 550] on button "Continue to application" at bounding box center [905, 569] width 162 height 40
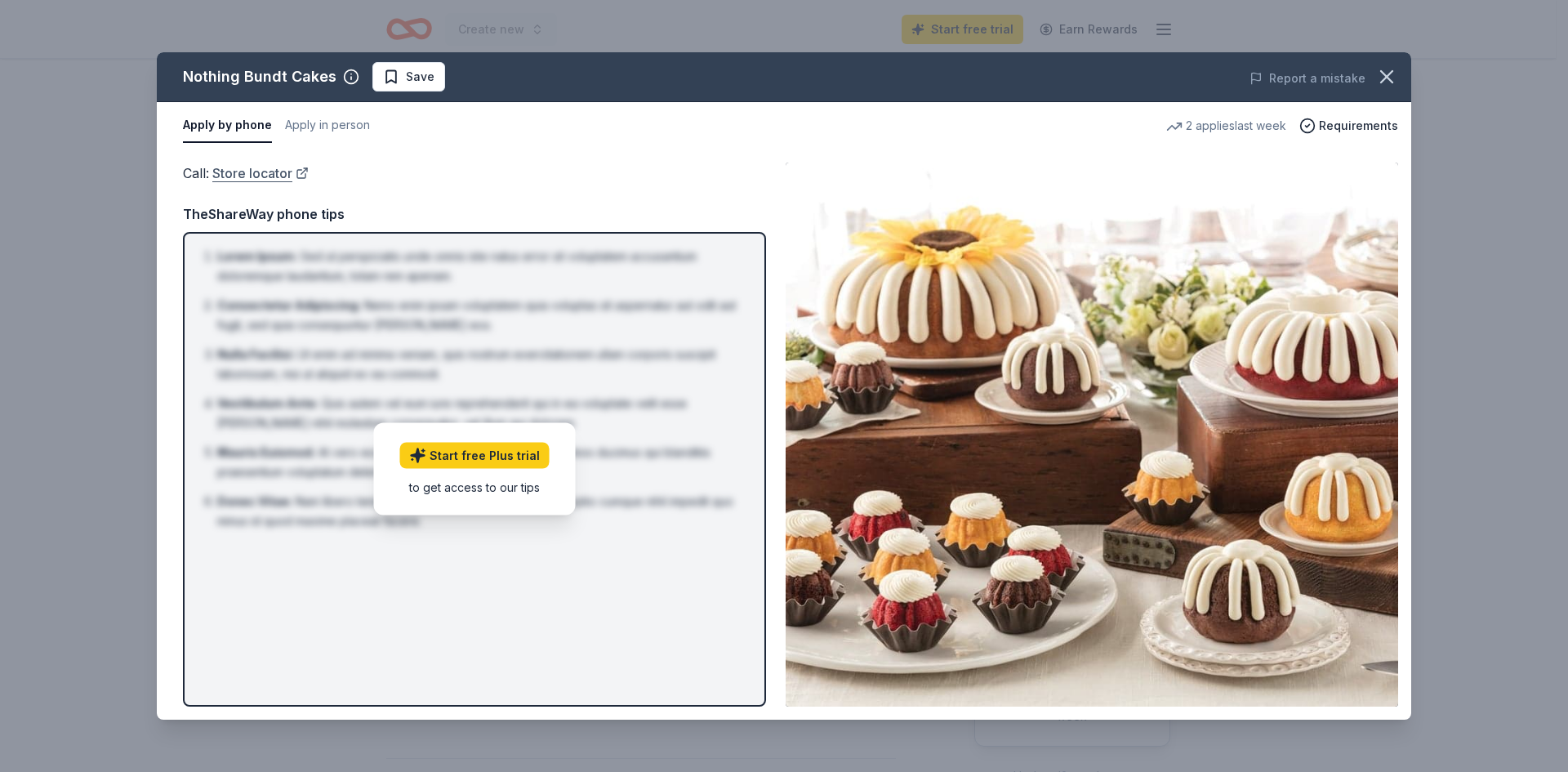
click at [257, 173] on link "Store locator" at bounding box center [260, 172] width 96 height 22
